Goal: Go to known website: Access a specific website the user already knows

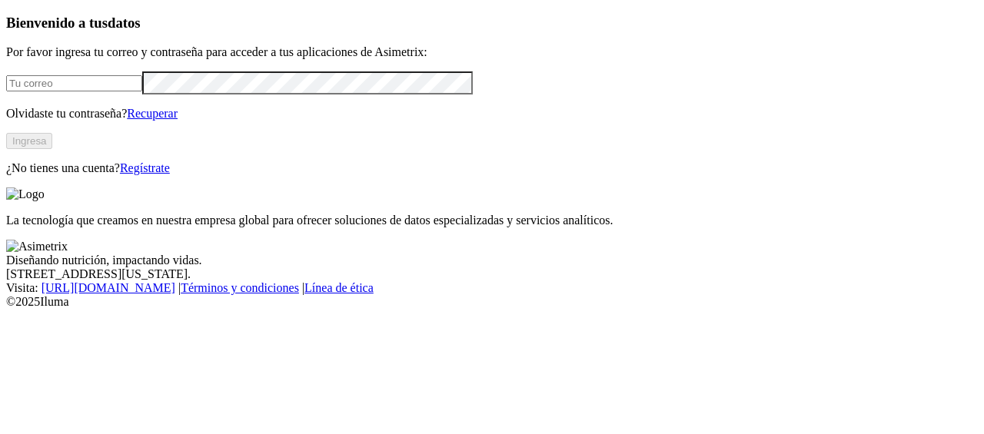
click at [142, 91] on input "email" at bounding box center [74, 83] width 136 height 16
type input "[PERSON_NAME][EMAIL_ADDRESS][PERSON_NAME][DOMAIN_NAME]"
click at [52, 149] on button "Ingresa" at bounding box center [29, 141] width 46 height 16
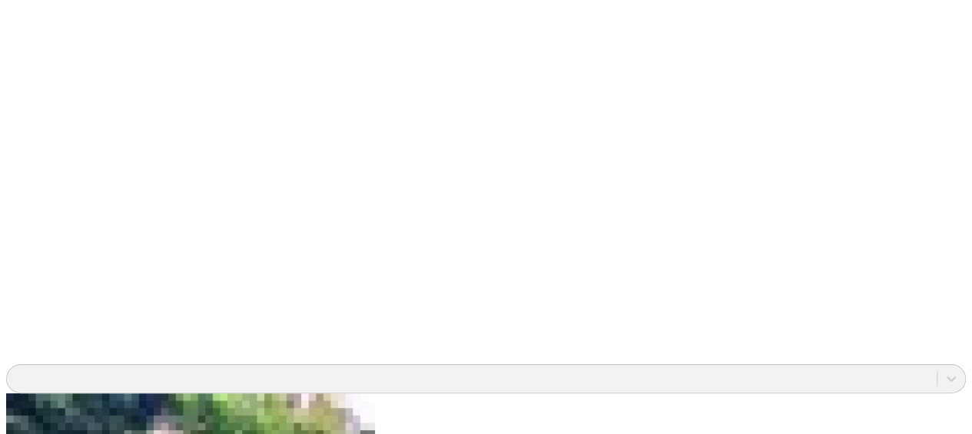
scroll to position [1132, 0]
